Goal: Find specific page/section: Find specific page/section

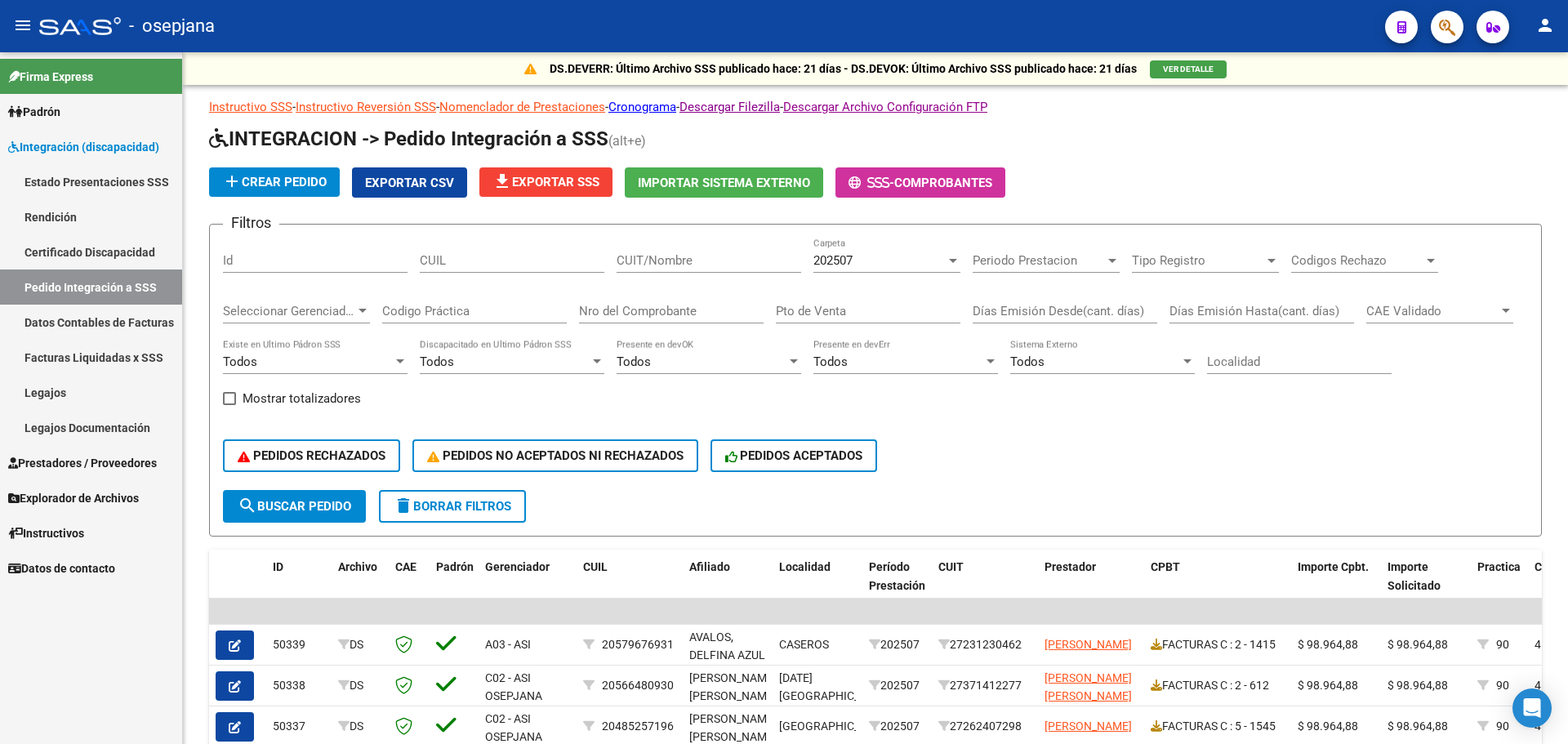
scroll to position [401, 0]
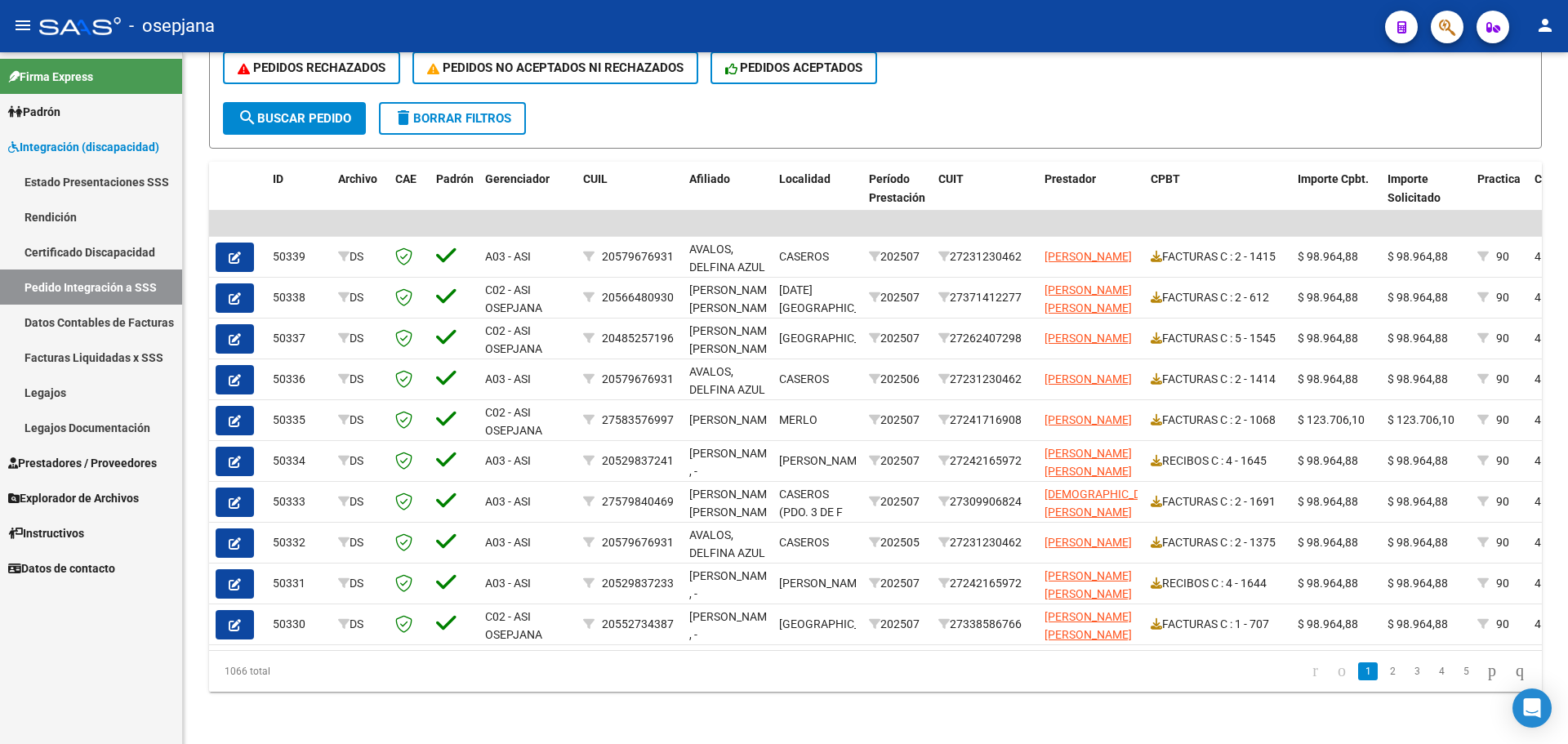
click at [127, 152] on span "Integración (discapacidad)" at bounding box center [83, 147] width 151 height 18
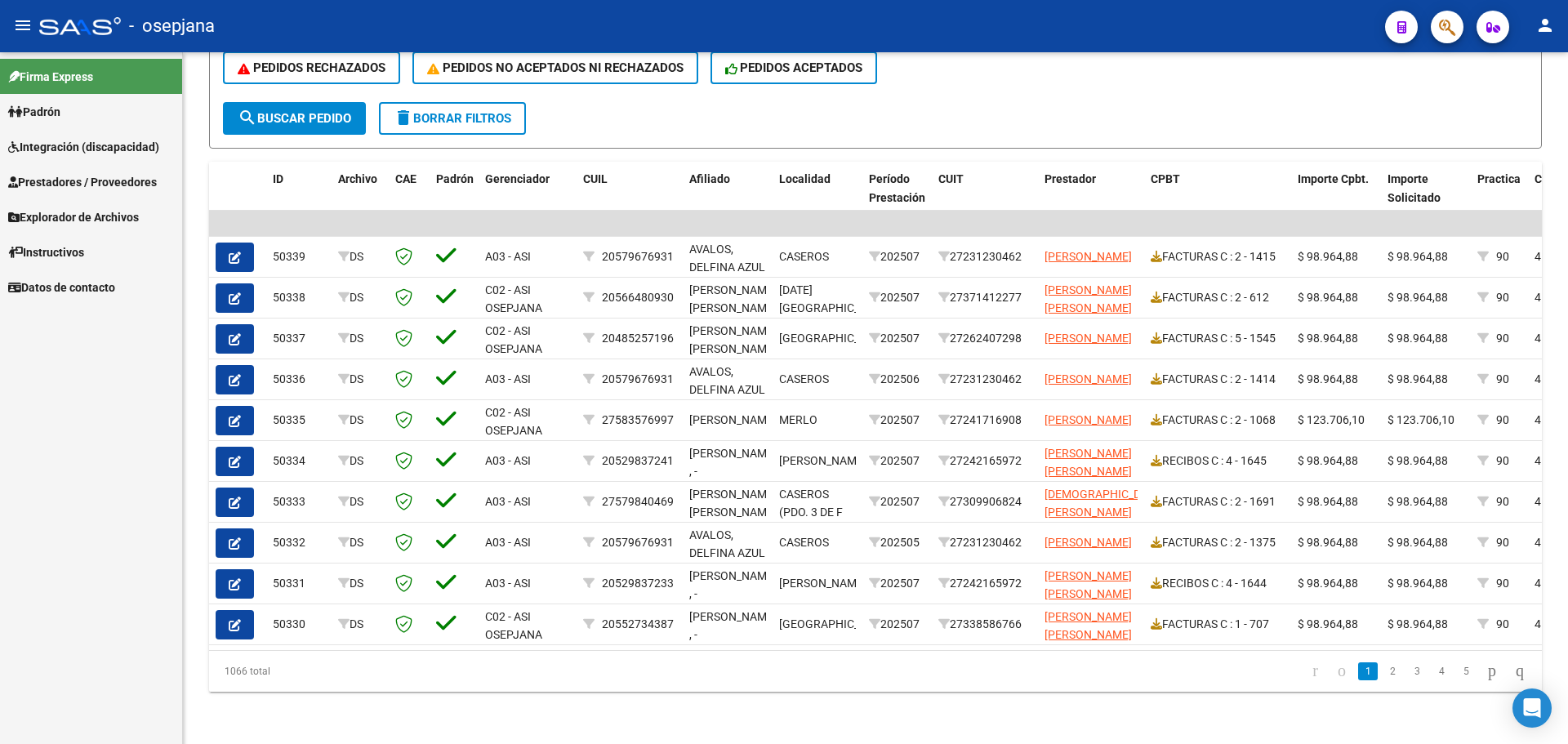
click at [92, 138] on span "Integración (discapacidad)" at bounding box center [83, 147] width 151 height 18
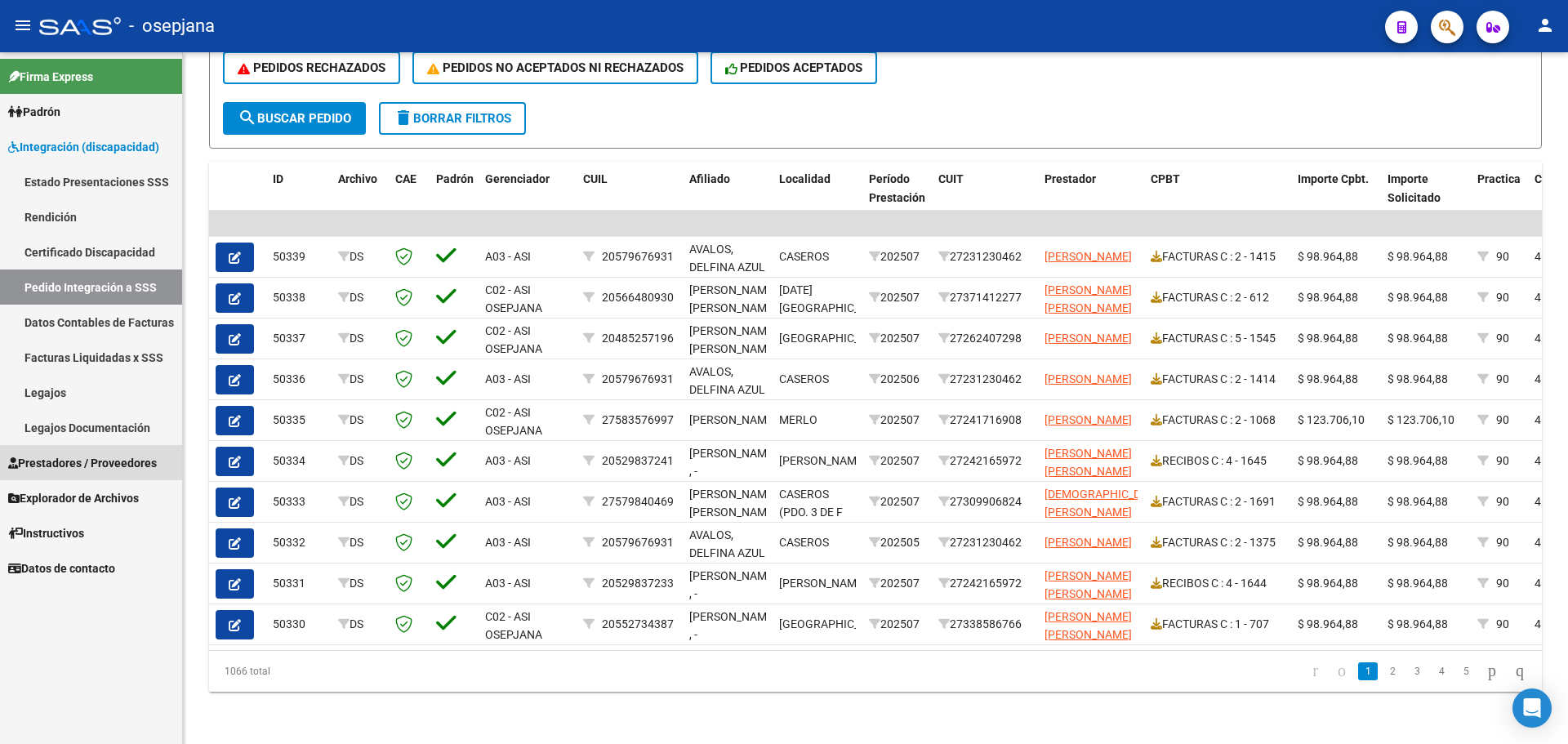
click at [77, 454] on span "Prestadores / Proveedores" at bounding box center [82, 463] width 149 height 18
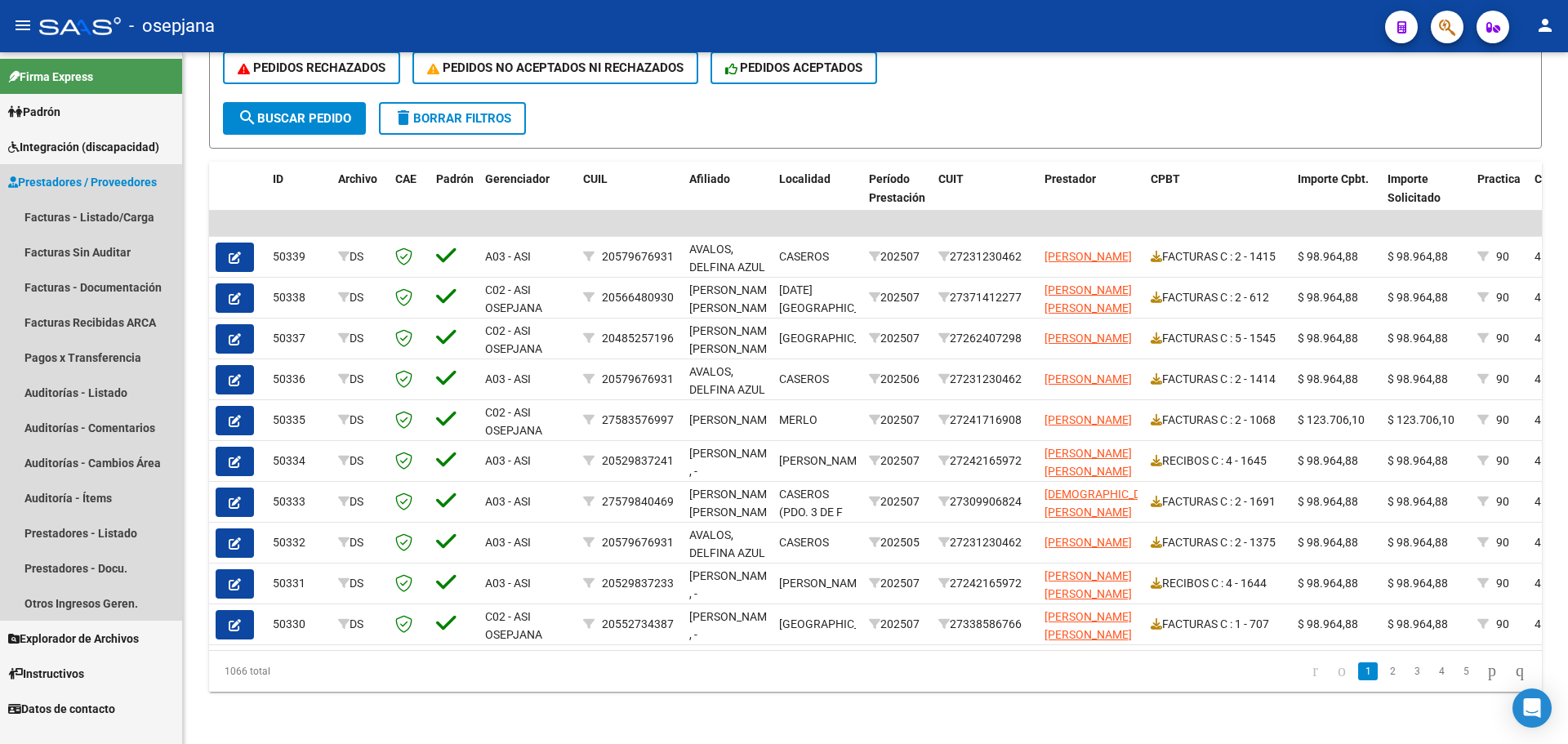
click at [82, 178] on span "Prestadores / Proveedores" at bounding box center [82, 182] width 149 height 18
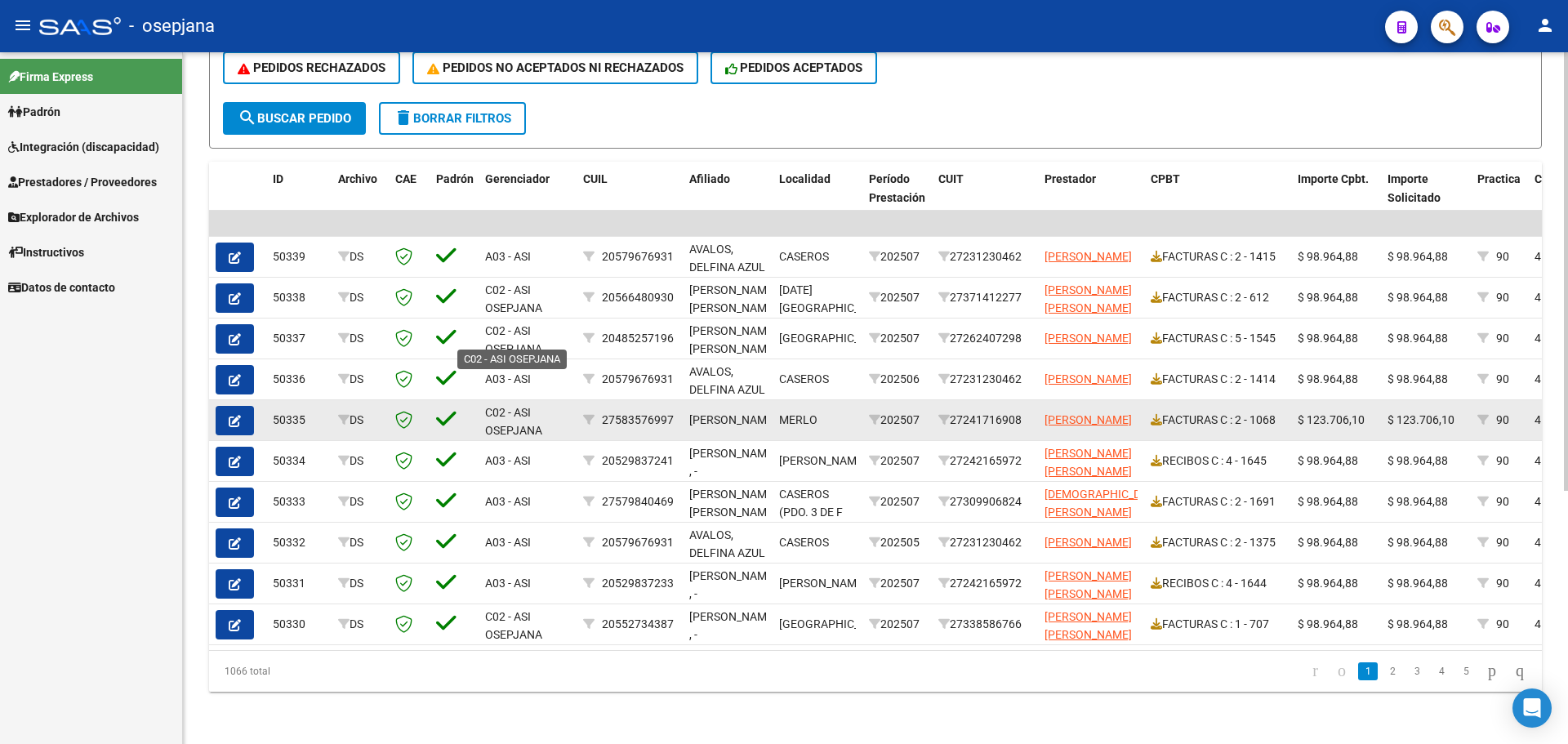
scroll to position [3, 0]
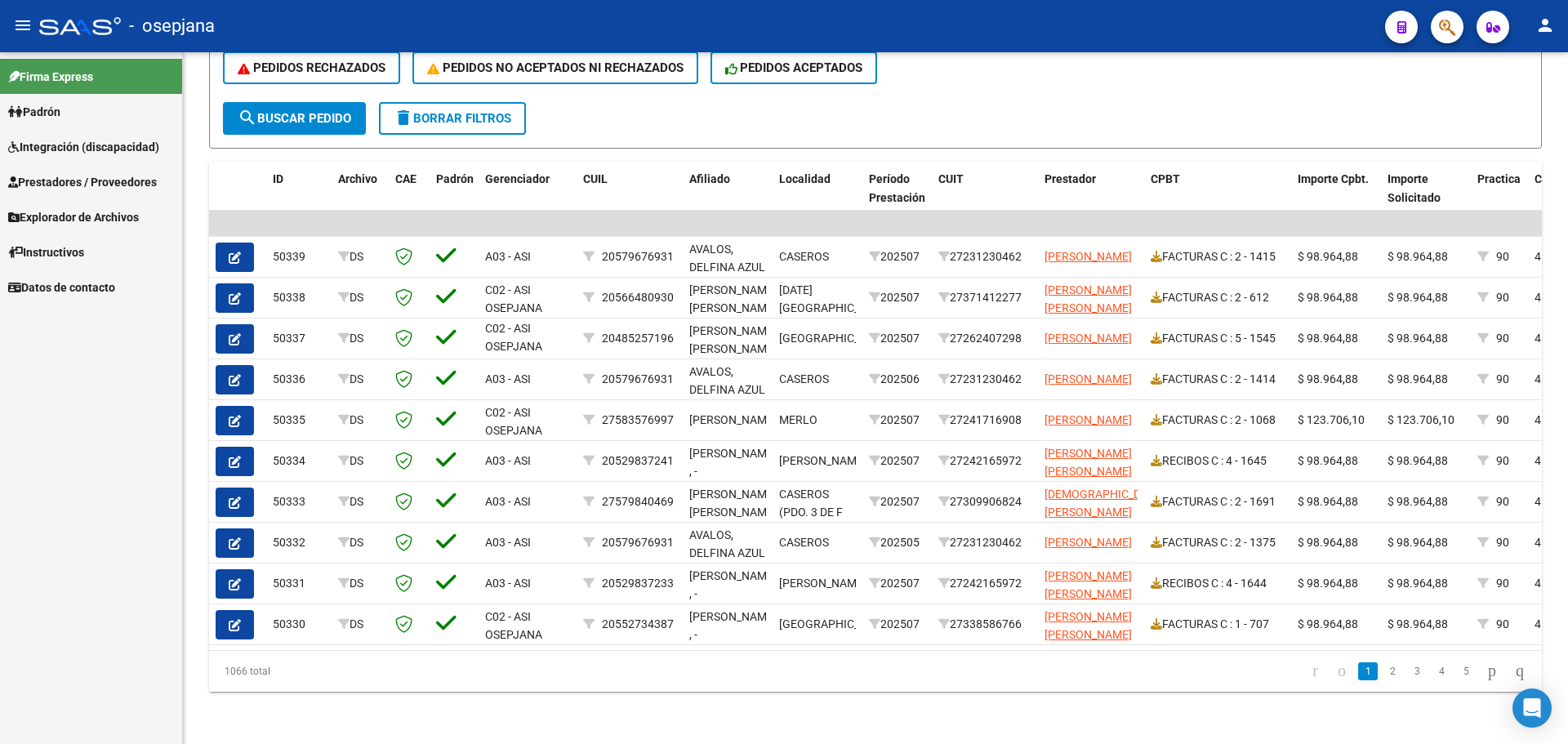
click at [134, 147] on span "Integración (discapacidad)" at bounding box center [83, 147] width 151 height 18
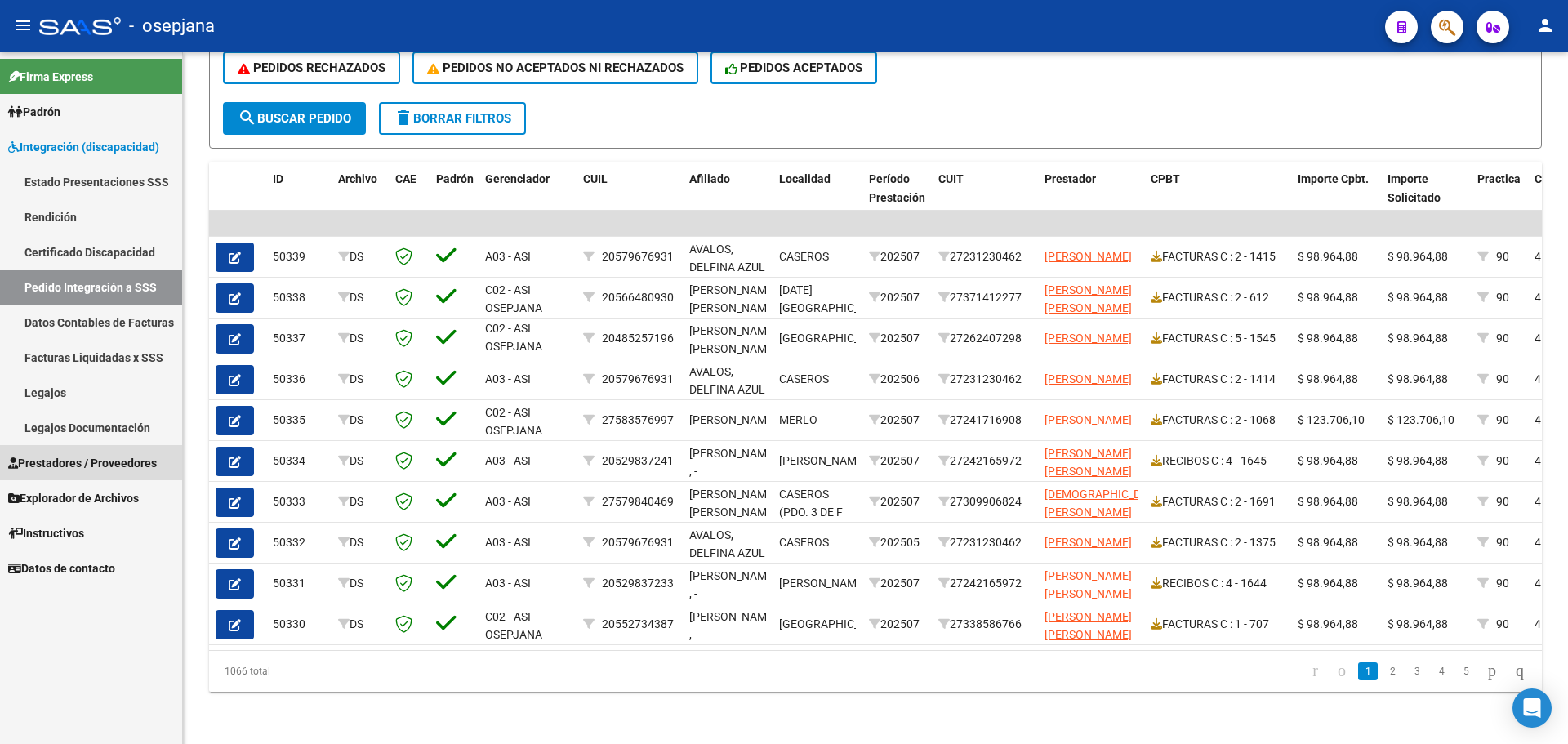
click at [57, 461] on span "Prestadores / Proveedores" at bounding box center [82, 463] width 149 height 18
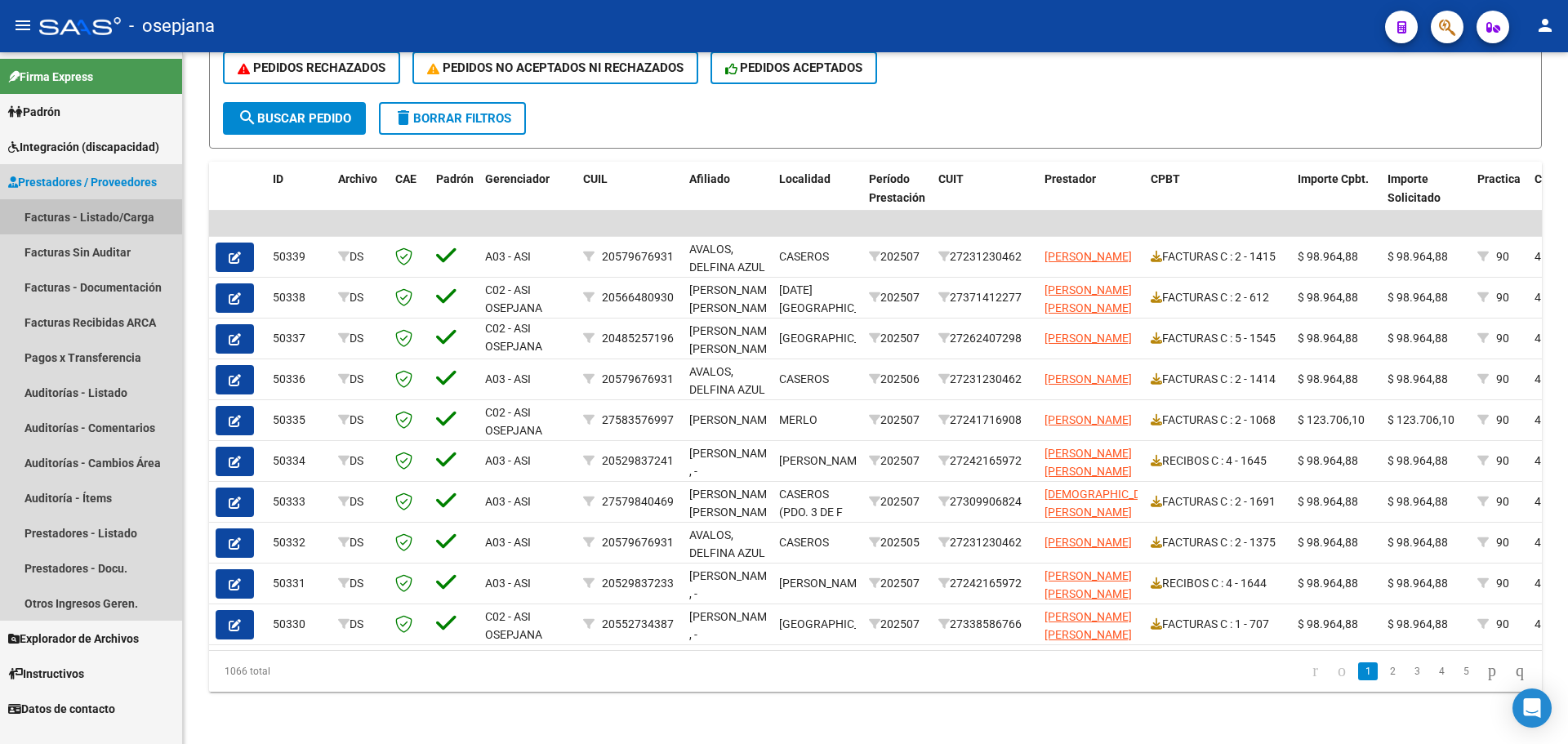
click at [53, 215] on link "Facturas - Listado/Carga" at bounding box center [91, 216] width 182 height 35
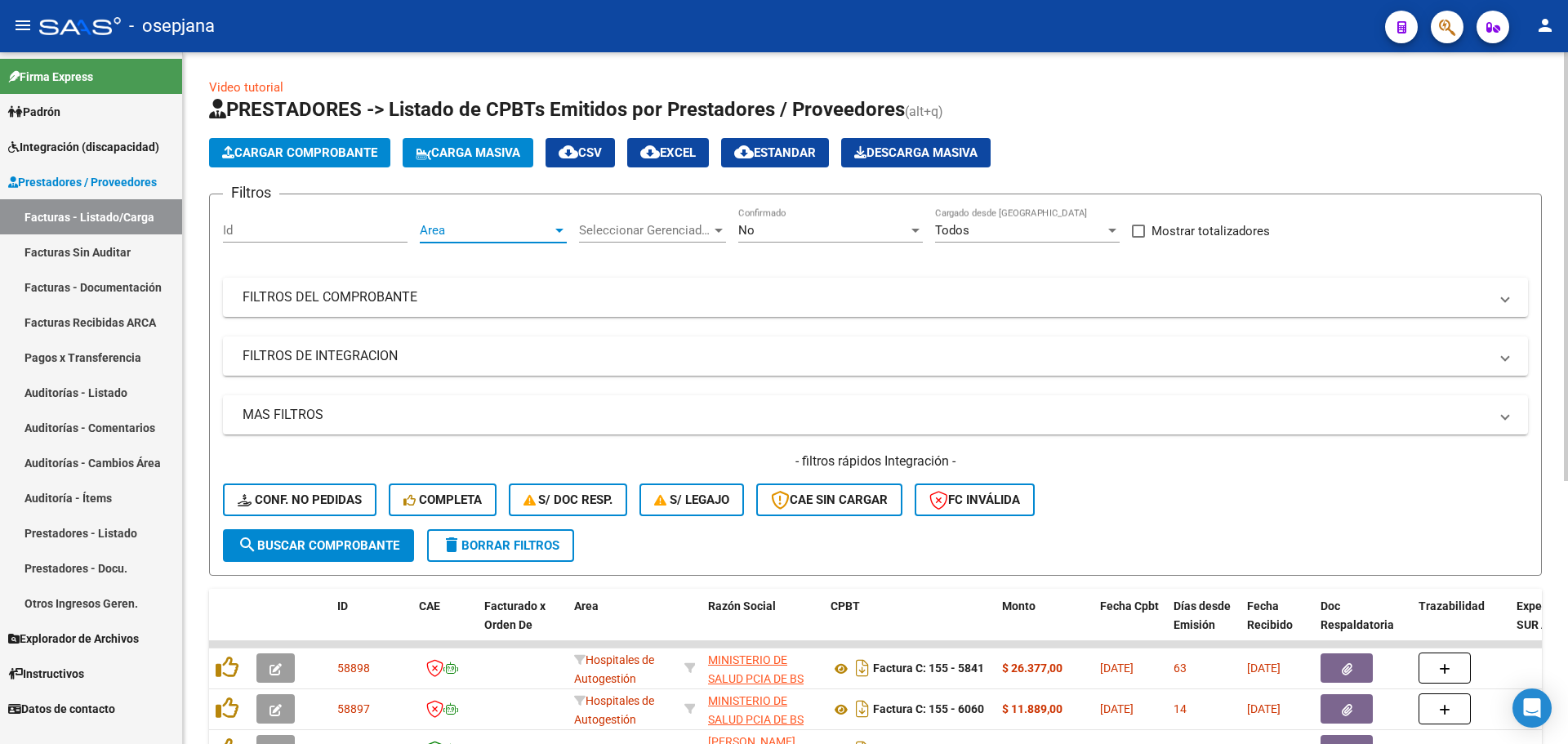
click at [501, 231] on span "Area" at bounding box center [486, 230] width 133 height 15
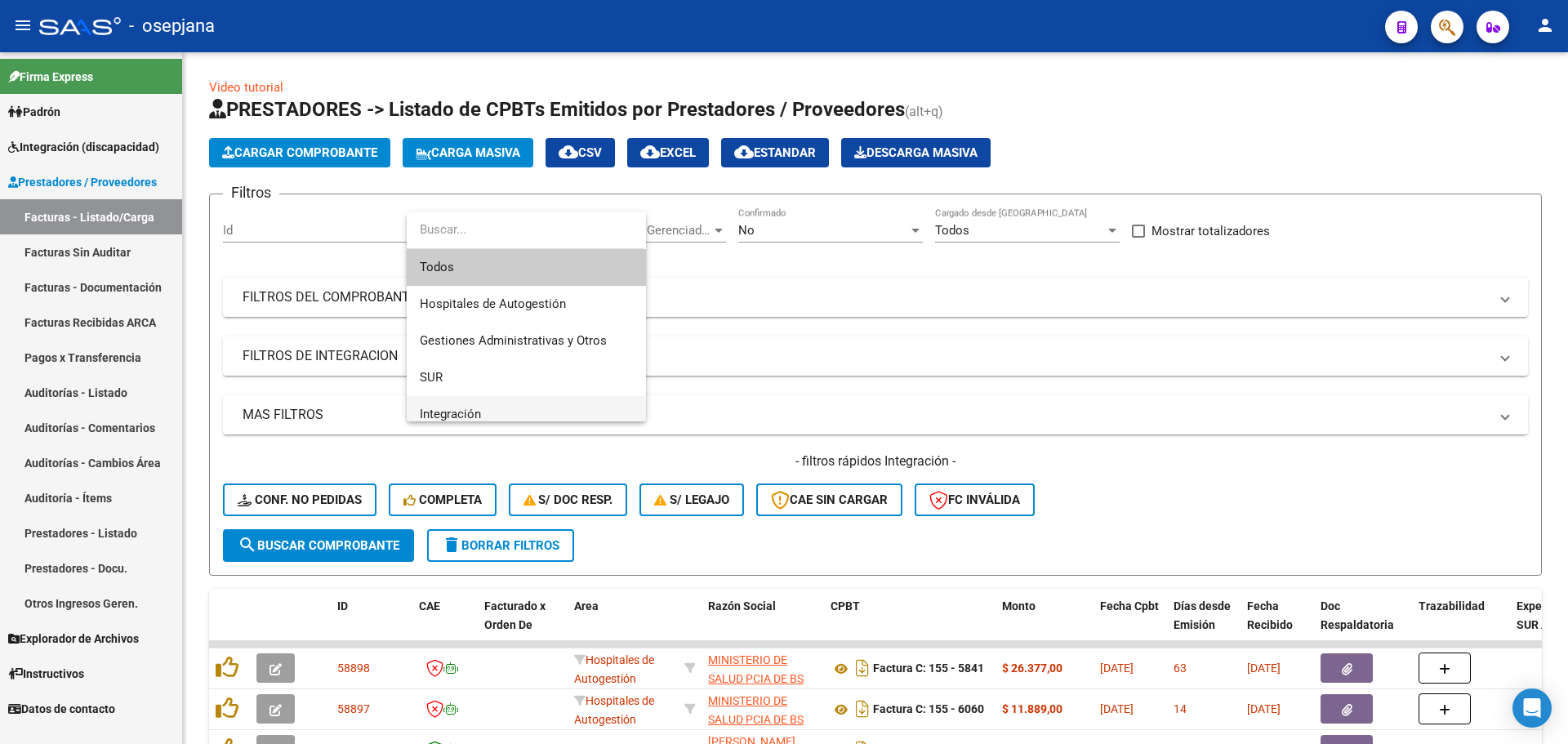
click at [496, 405] on span "Integración" at bounding box center [526, 414] width 213 height 37
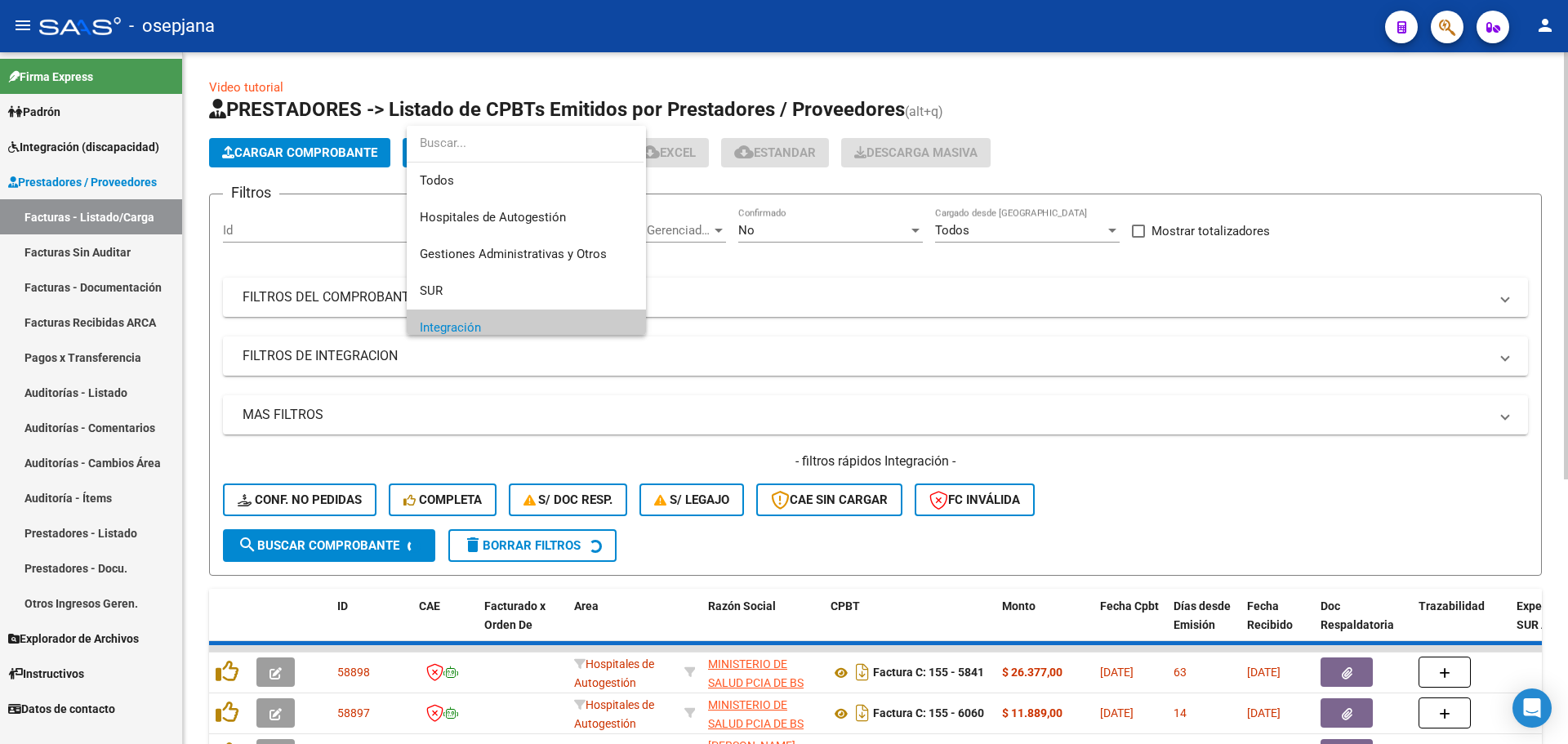
scroll to position [98, 0]
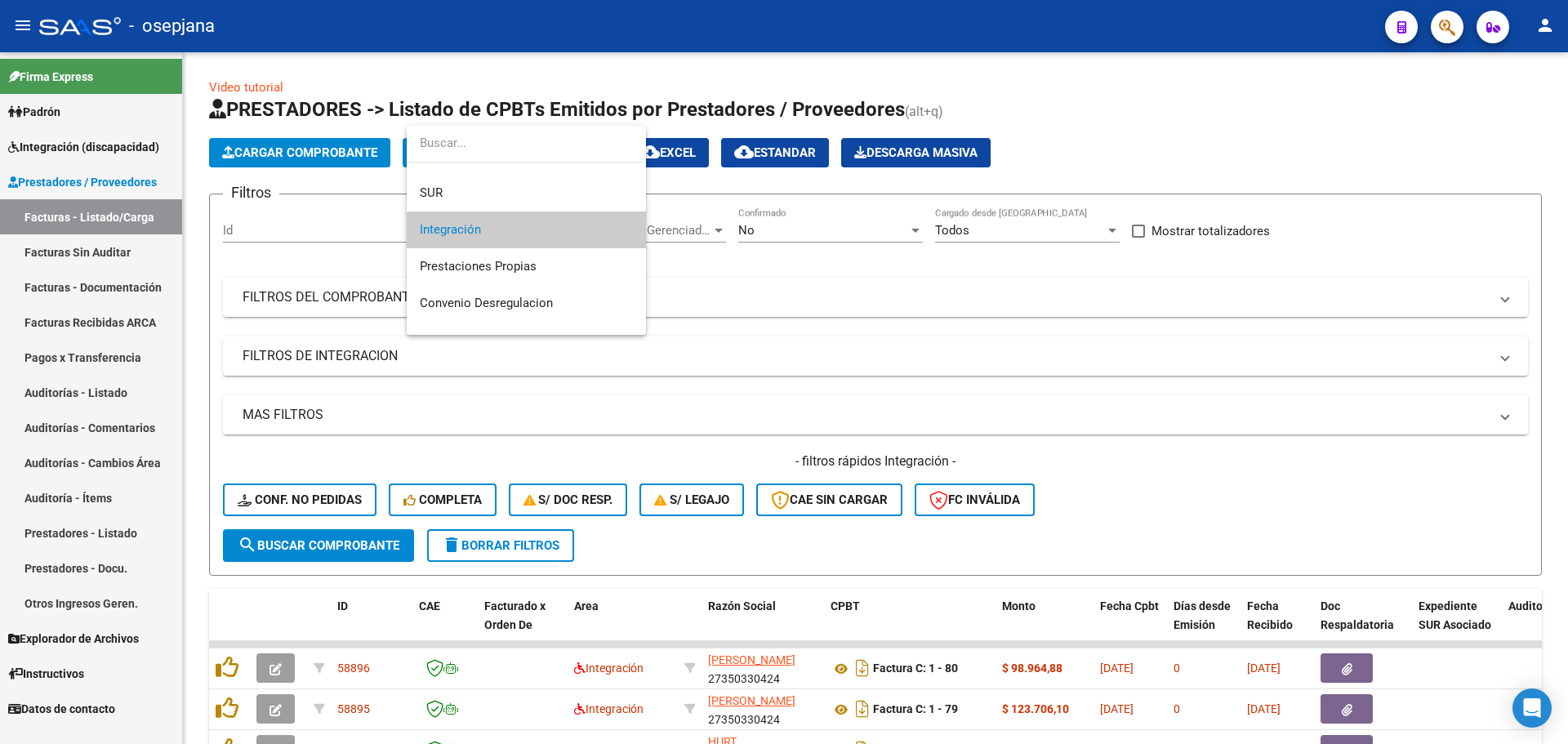
click at [572, 227] on span "Integración" at bounding box center [526, 230] width 213 height 37
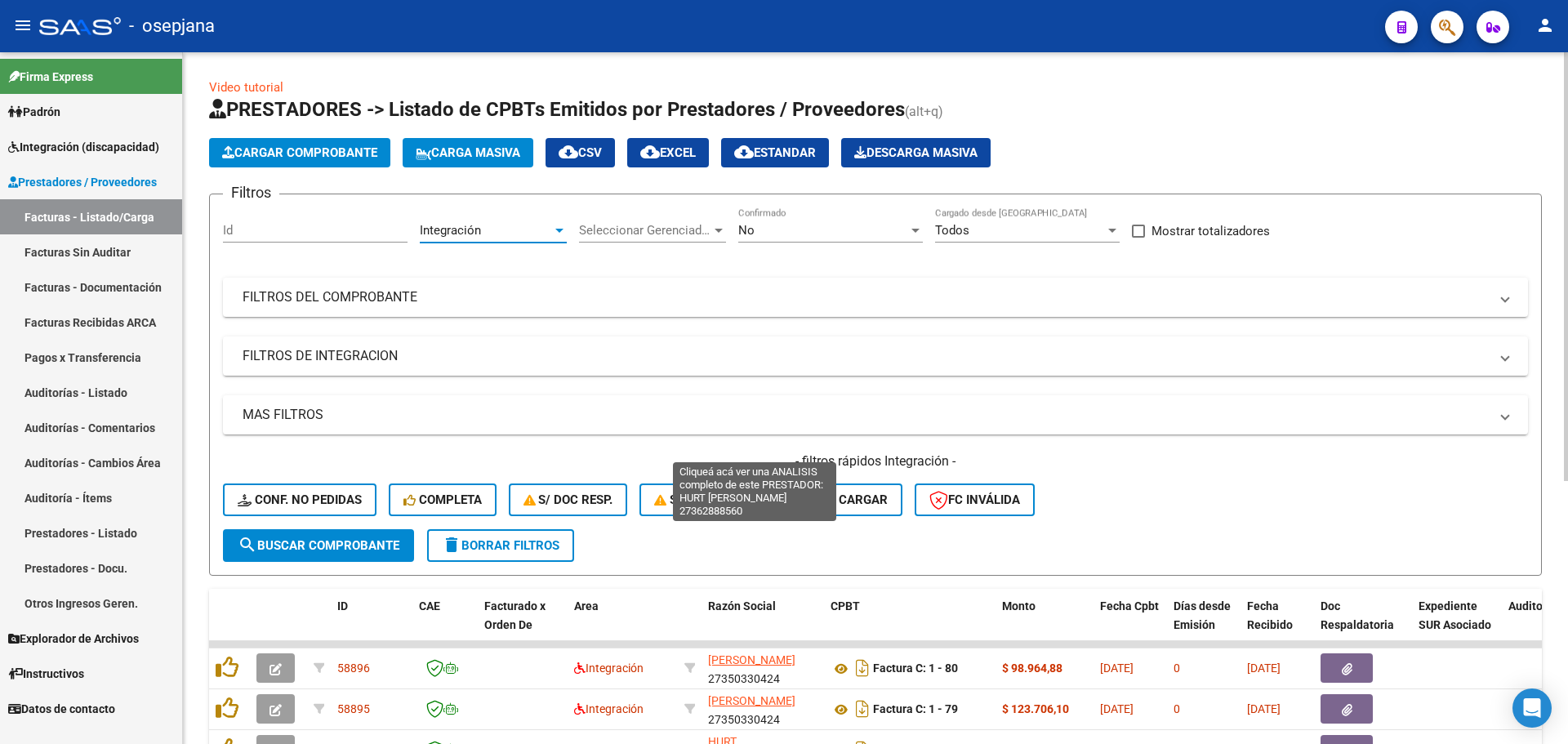
scroll to position [424, 0]
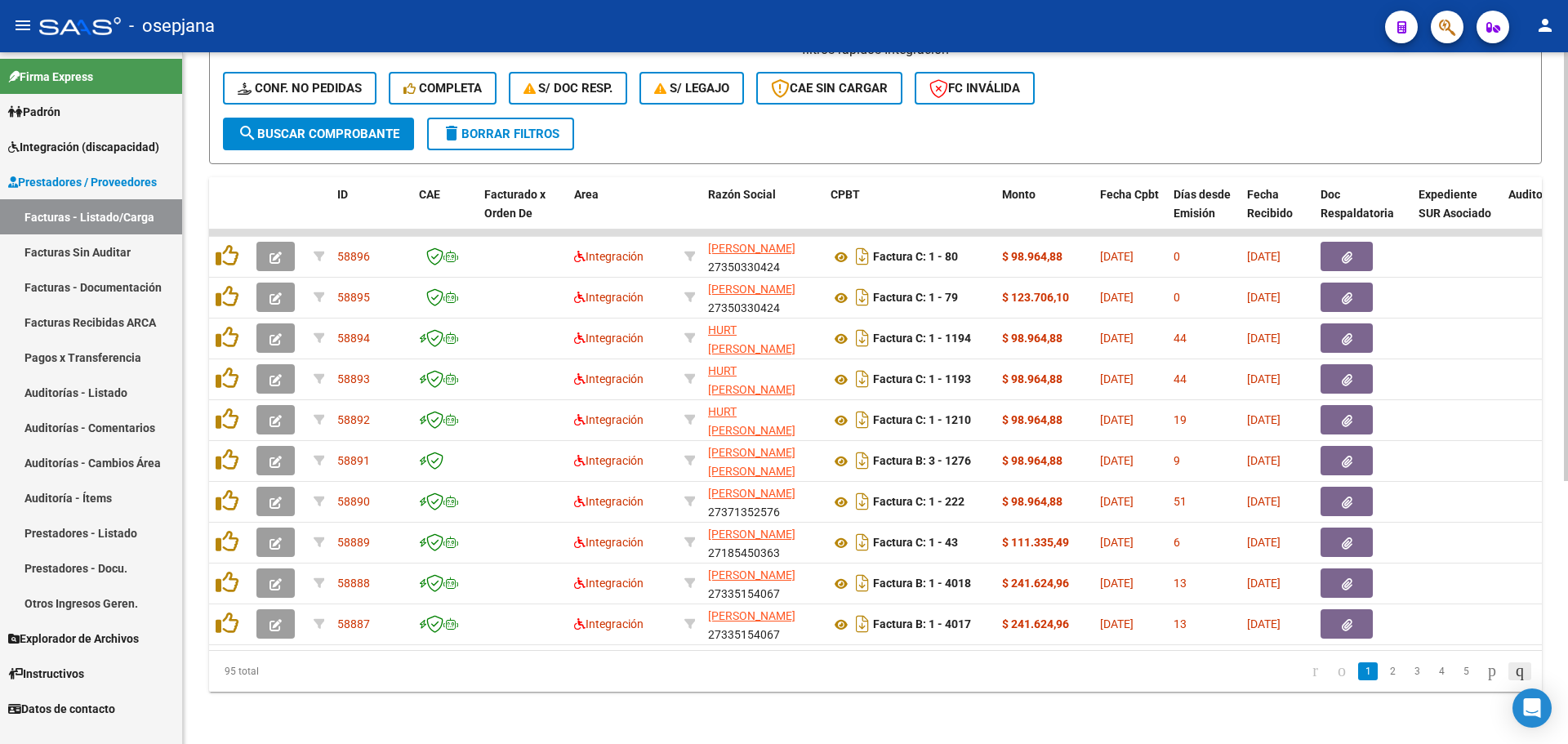
click at [1513, 665] on icon "go to last page" at bounding box center [1519, 671] width 13 height 20
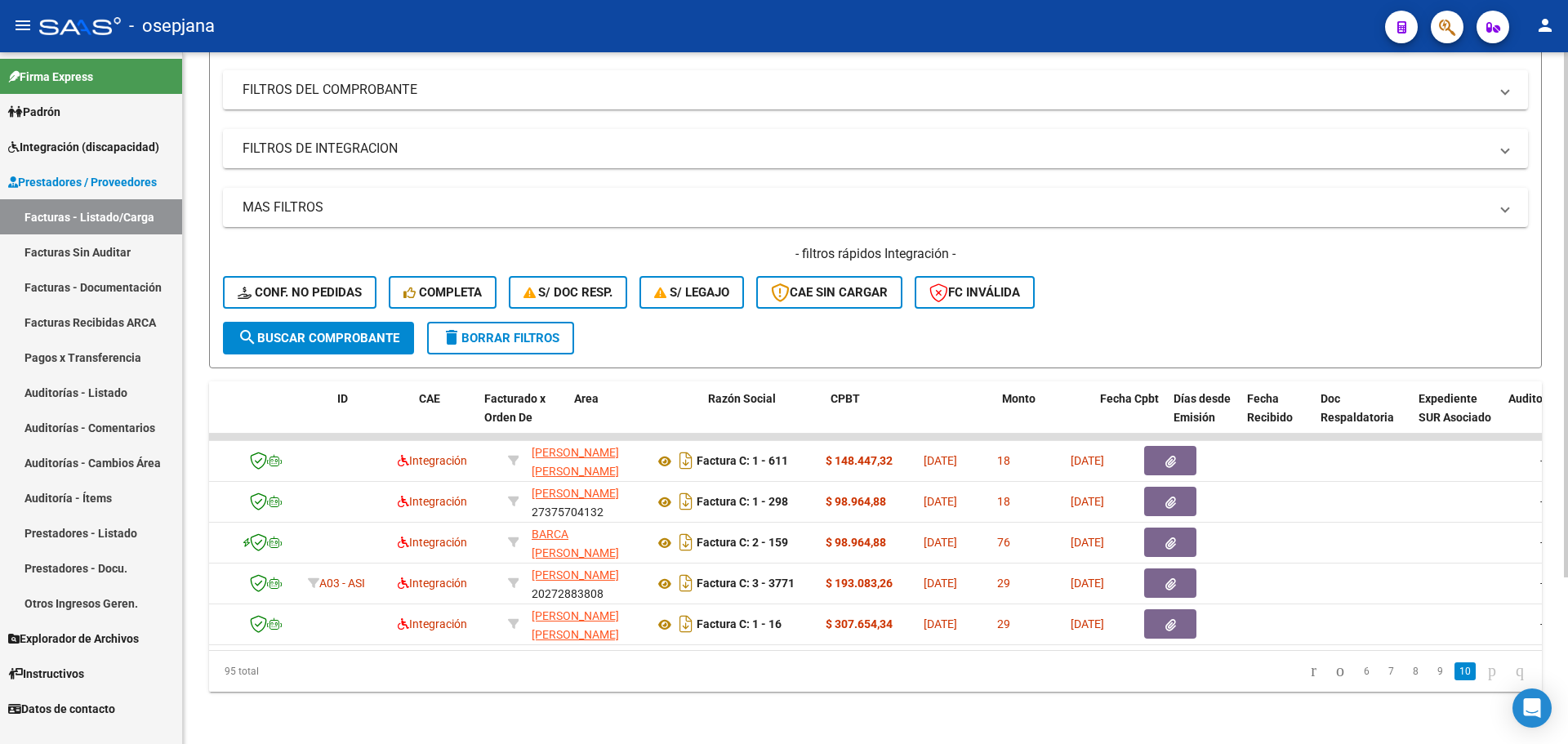
scroll to position [0, 0]
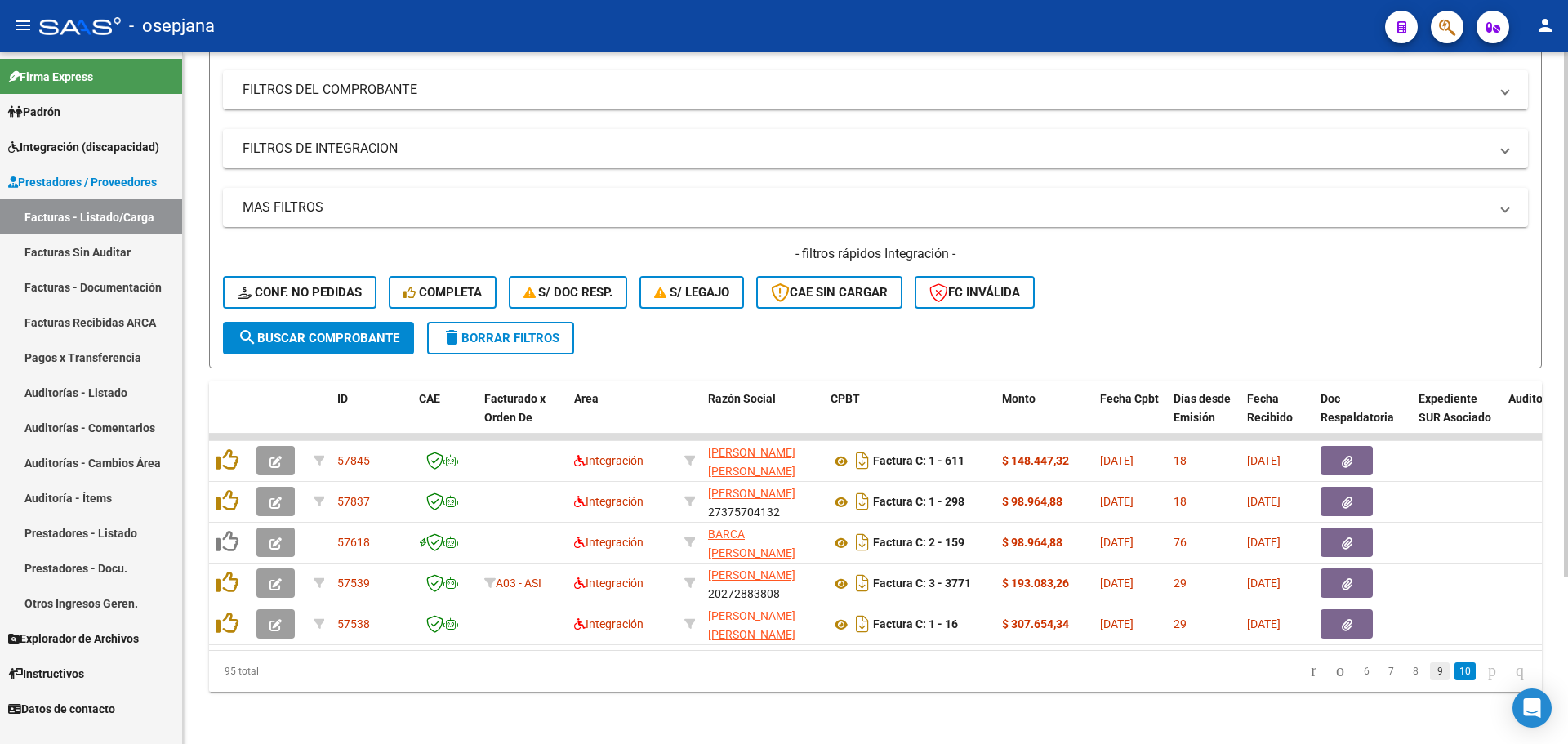
click at [1430, 673] on link "9" at bounding box center [1439, 672] width 19 height 18
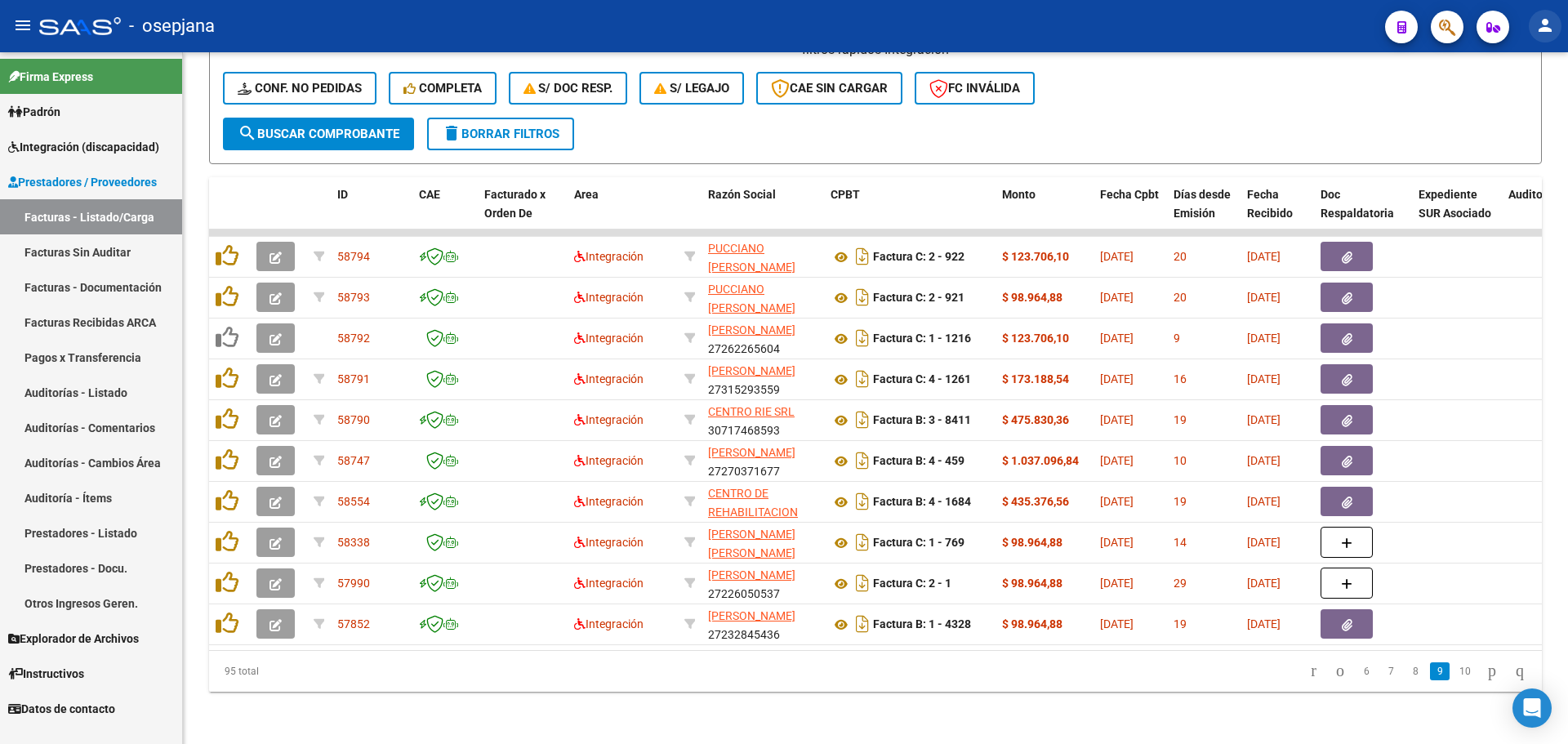
click at [1534, 20] on button "person" at bounding box center [1546, 26] width 33 height 33
click at [1515, 103] on button "exit_to_app Salir" at bounding box center [1511, 107] width 99 height 39
